Goal: Task Accomplishment & Management: Use online tool/utility

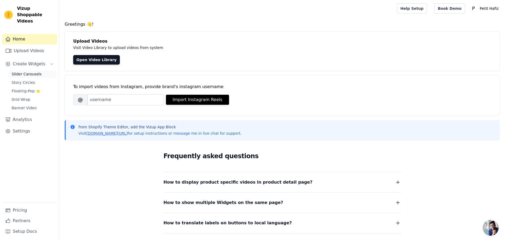
click at [27, 72] on span "Slider Carousels" at bounding box center [27, 74] width 30 height 5
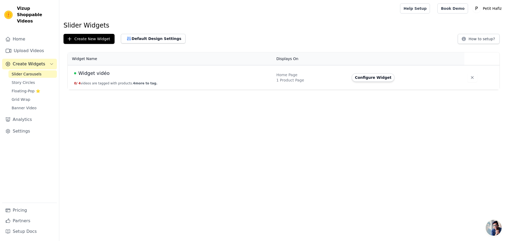
click at [90, 75] on span "Widget vidéo" at bounding box center [93, 73] width 31 height 7
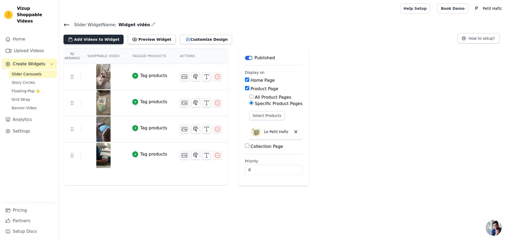
click at [91, 38] on button "Add Videos to Widget" at bounding box center [94, 40] width 60 height 10
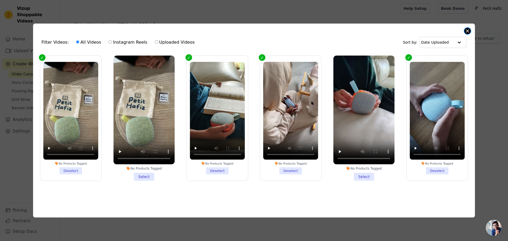
click at [468, 30] on button "Close modal" at bounding box center [468, 31] width 6 height 6
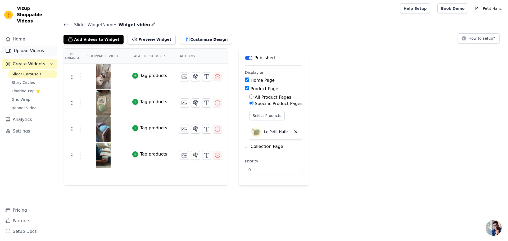
click at [26, 46] on link "Upload Videos" at bounding box center [29, 51] width 55 height 11
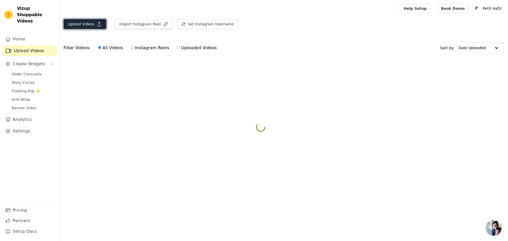
click at [81, 26] on button "Upload Videos" at bounding box center [85, 24] width 43 height 10
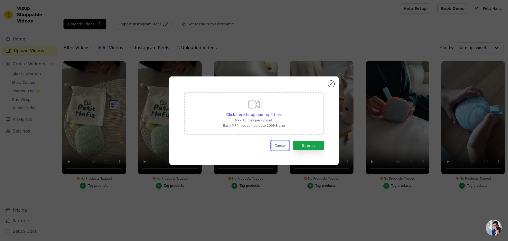
click at [284, 148] on button "Cancel" at bounding box center [281, 145] width 18 height 9
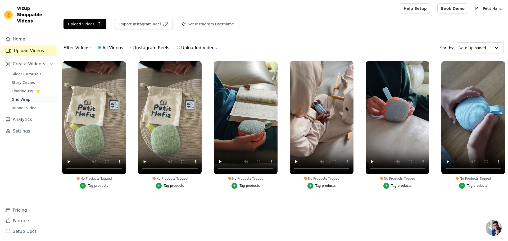
click at [18, 97] on span "Grid Wrap" at bounding box center [21, 99] width 19 height 5
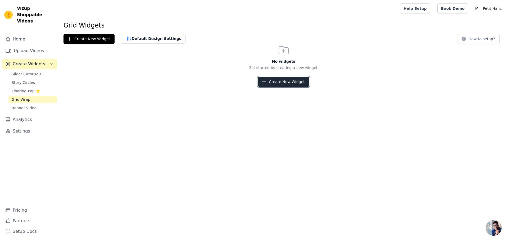
click at [280, 81] on button "Create New Widget" at bounding box center [283, 82] width 51 height 10
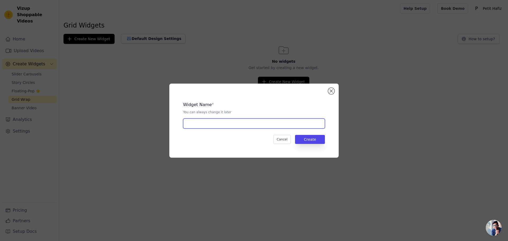
click at [202, 127] on input "text" at bounding box center [254, 124] width 142 height 10
type input "Grille images"
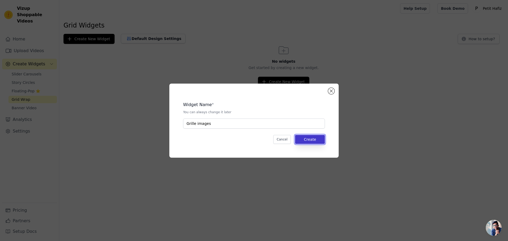
click at [315, 143] on button "Create" at bounding box center [310, 139] width 30 height 9
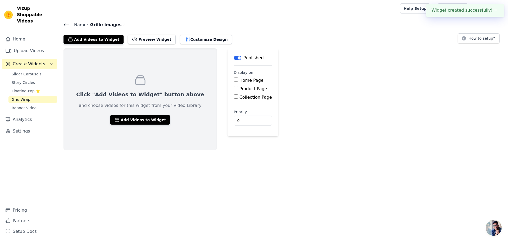
click at [234, 89] on input "Product Page" at bounding box center [236, 88] width 4 height 4
checkbox input "true"
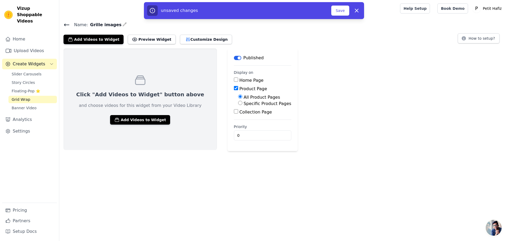
click at [238, 104] on input "Specific Product Pages" at bounding box center [240, 103] width 4 height 4
radio input "true"
click at [238, 114] on button "Select Products" at bounding box center [255, 115] width 35 height 9
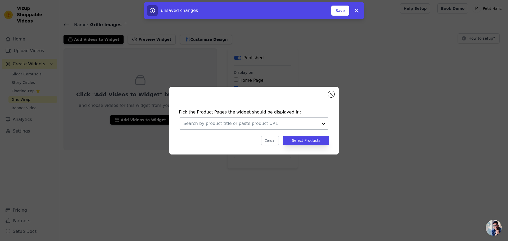
click at [321, 123] on div at bounding box center [324, 124] width 11 height 12
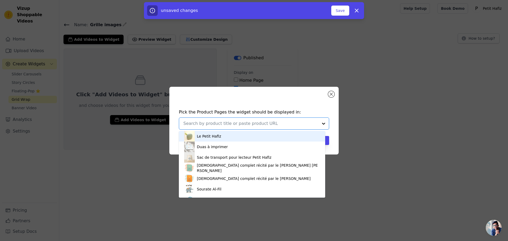
click at [208, 137] on div "Le Petit Hafiz" at bounding box center [209, 136] width 24 height 5
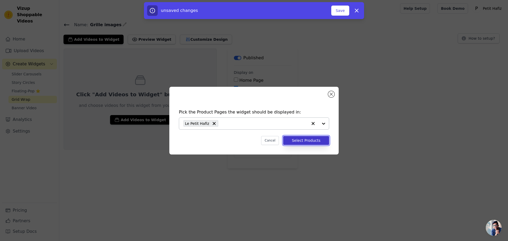
click at [312, 142] on button "Select Products" at bounding box center [306, 140] width 46 height 9
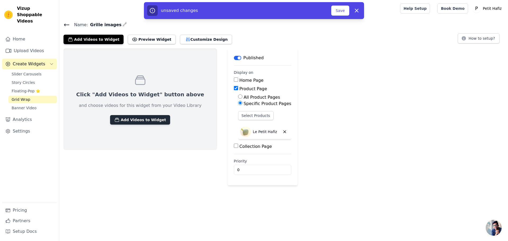
click at [130, 123] on button "Add Videos to Widget" at bounding box center [140, 120] width 60 height 10
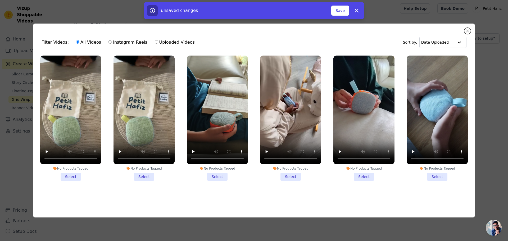
click at [144, 175] on li "No Products Tagged Select" at bounding box center [144, 118] width 61 height 125
click at [0, 0] on input "No Products Tagged Select" at bounding box center [0, 0] width 0 height 0
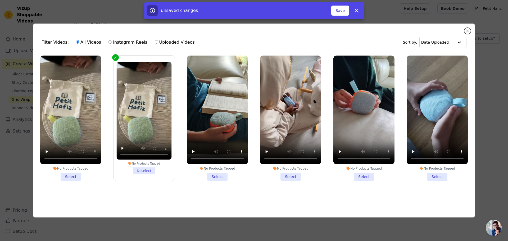
click at [217, 173] on li "No Products Tagged Select" at bounding box center [217, 118] width 61 height 125
click at [0, 0] on input "No Products Tagged Select" at bounding box center [0, 0] width 0 height 0
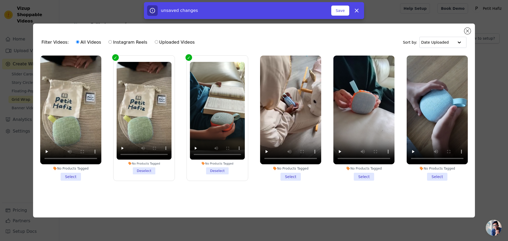
click at [293, 176] on li "No Products Tagged Select" at bounding box center [290, 118] width 61 height 125
click at [0, 0] on input "No Products Tagged Select" at bounding box center [0, 0] width 0 height 0
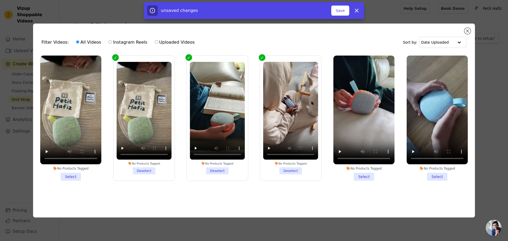
click at [436, 174] on li "No Products Tagged Select" at bounding box center [437, 118] width 61 height 125
click at [0, 0] on input "No Products Tagged Select" at bounding box center [0, 0] width 0 height 0
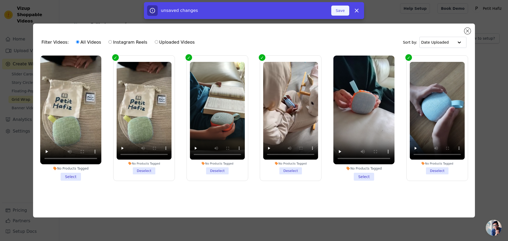
drag, startPoint x: 344, startPoint y: 16, endPoint x: 342, endPoint y: 11, distance: 4.7
click at [342, 11] on div "unsaved changes Save Dismiss" at bounding box center [254, 10] width 220 height 17
click at [342, 11] on button "Save" at bounding box center [341, 11] width 18 height 10
click at [339, 11] on button "Save" at bounding box center [341, 11] width 18 height 10
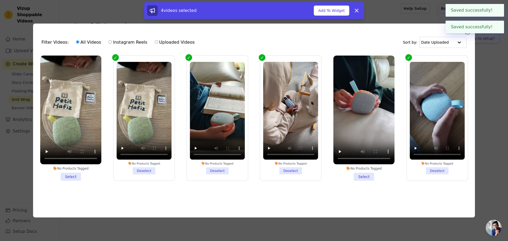
click at [496, 26] on button "✖" at bounding box center [496, 27] width 6 height 6
click at [497, 12] on button "✖" at bounding box center [496, 10] width 6 height 6
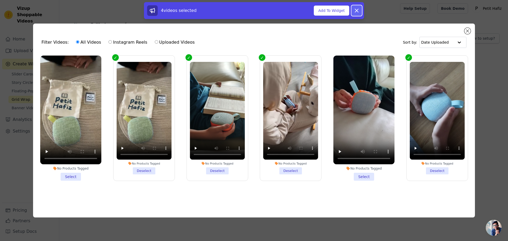
click at [356, 9] on icon at bounding box center [357, 10] width 6 height 6
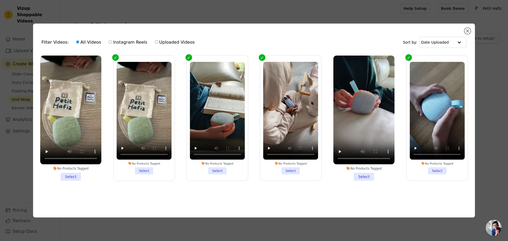
click at [470, 27] on div "Filter Videos: All Videos Instagram Reels Uploaded Videos Sort by: Date Uploade…" at bounding box center [254, 121] width 442 height 194
click at [470, 28] on button "Close modal" at bounding box center [468, 31] width 6 height 6
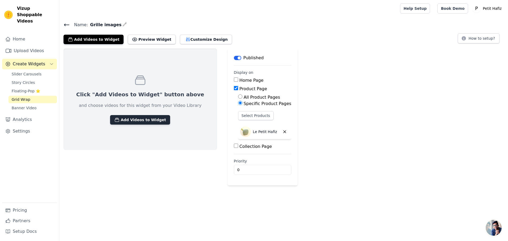
click at [128, 117] on button "Add Videos to Widget" at bounding box center [140, 120] width 60 height 10
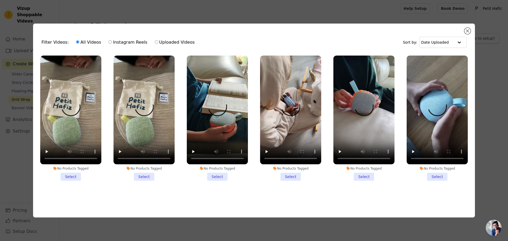
click at [141, 179] on li "No Products Tagged Select" at bounding box center [144, 118] width 61 height 125
click at [0, 0] on input "No Products Tagged Select" at bounding box center [0, 0] width 0 height 0
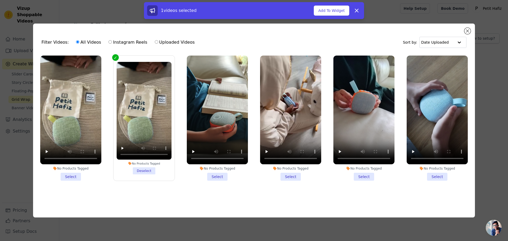
click at [219, 177] on li "No Products Tagged Select" at bounding box center [217, 118] width 61 height 125
click at [0, 0] on input "No Products Tagged Select" at bounding box center [0, 0] width 0 height 0
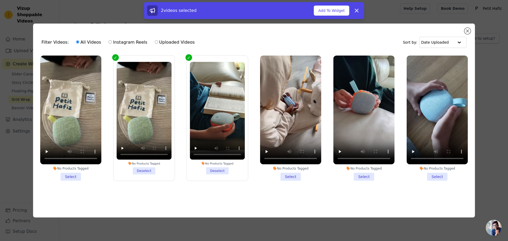
click at [285, 177] on li "No Products Tagged Select" at bounding box center [290, 118] width 61 height 125
click at [0, 0] on input "No Products Tagged Select" at bounding box center [0, 0] width 0 height 0
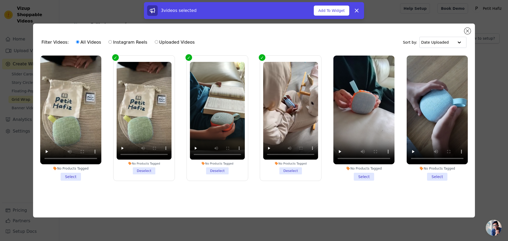
click at [438, 177] on li "No Products Tagged Select" at bounding box center [437, 118] width 61 height 125
click at [0, 0] on input "No Products Tagged Select" at bounding box center [0, 0] width 0 height 0
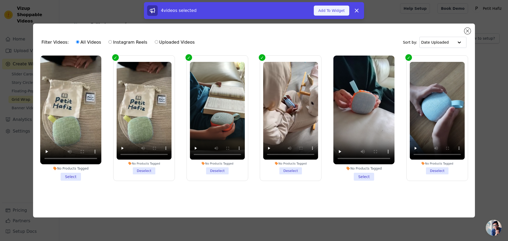
click at [340, 11] on button "Add To Widget" at bounding box center [331, 11] width 35 height 10
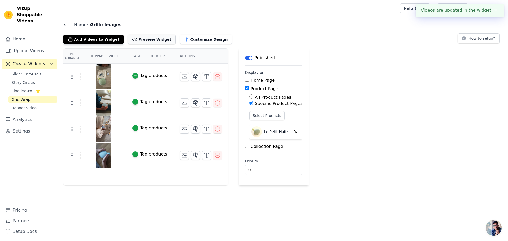
click at [150, 42] on button "Preview Widget" at bounding box center [152, 40] width 48 height 10
